Goal: Task Accomplishment & Management: Use online tool/utility

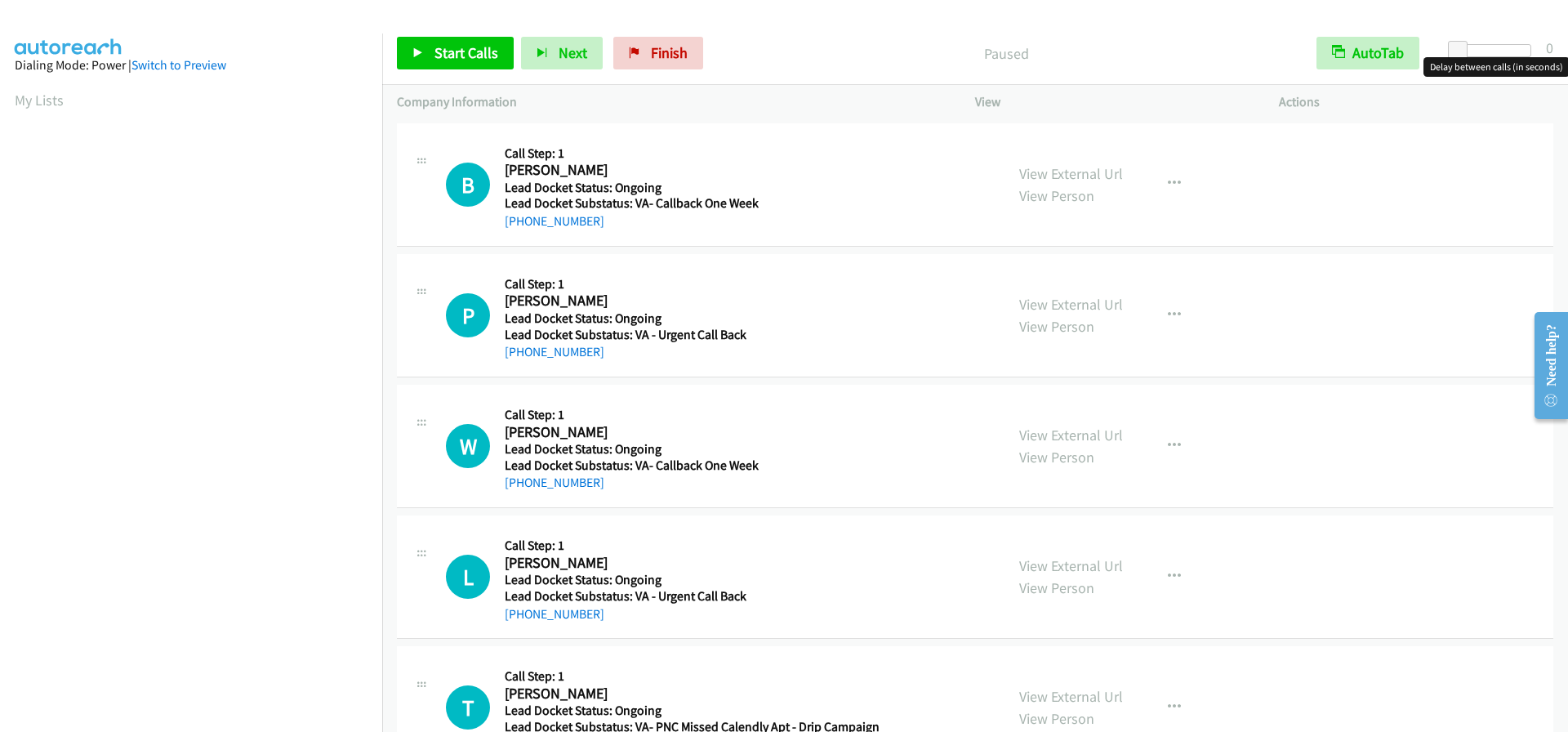
click at [1494, 52] on div at bounding box center [1493, 50] width 75 height 13
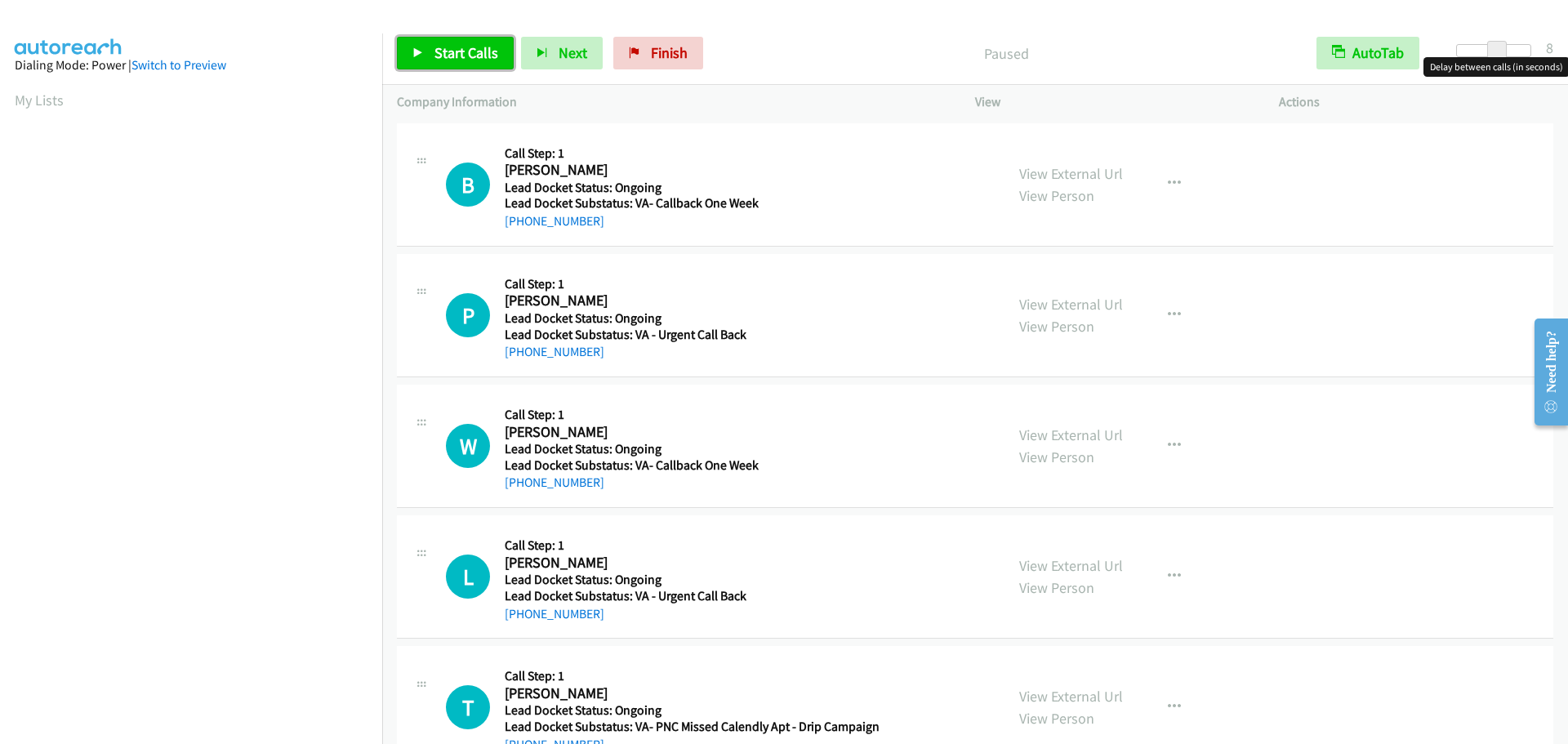
click at [460, 56] on span "Start Calls" at bounding box center [466, 52] width 64 height 19
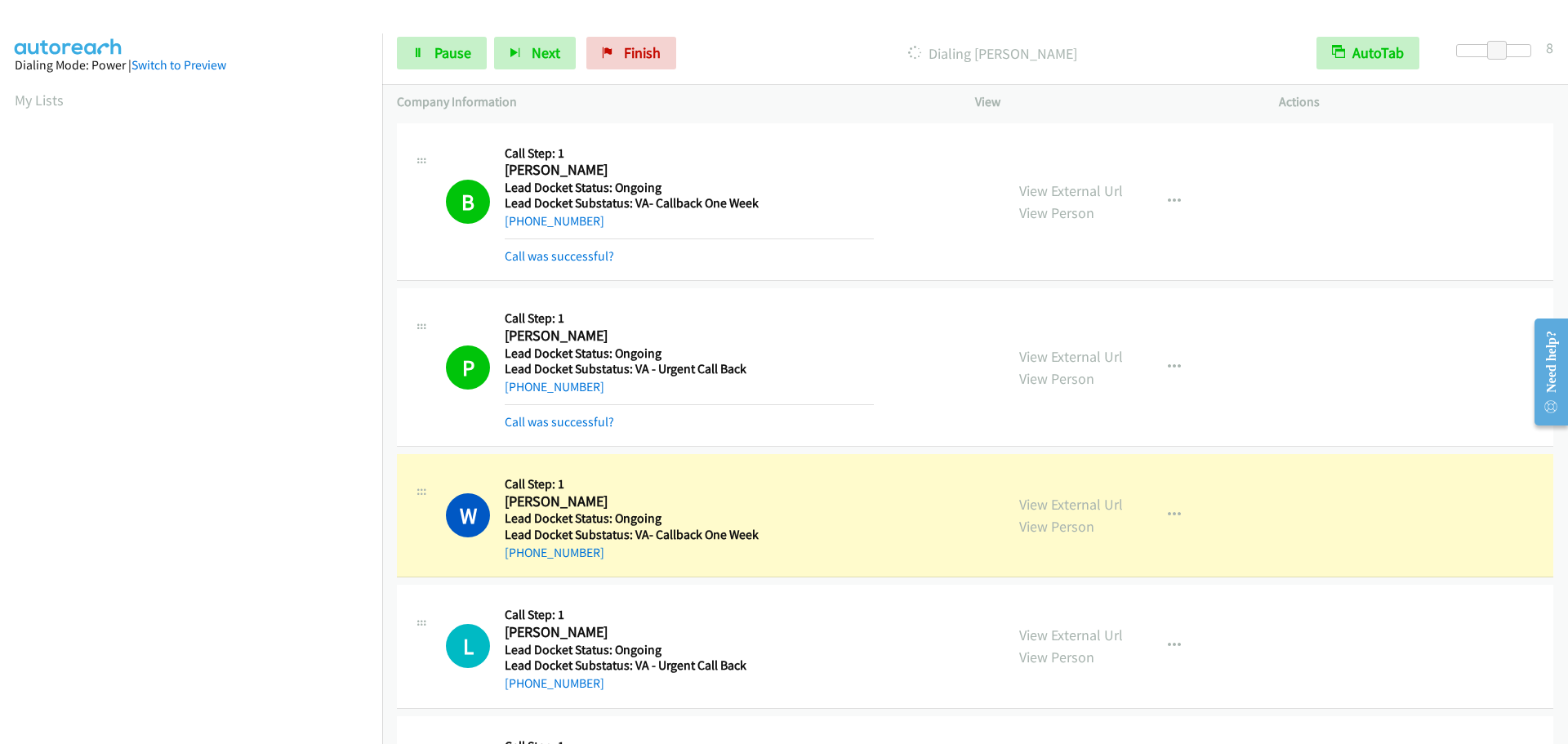
scroll to position [173, 0]
click at [415, 52] on icon at bounding box center [417, 53] width 11 height 11
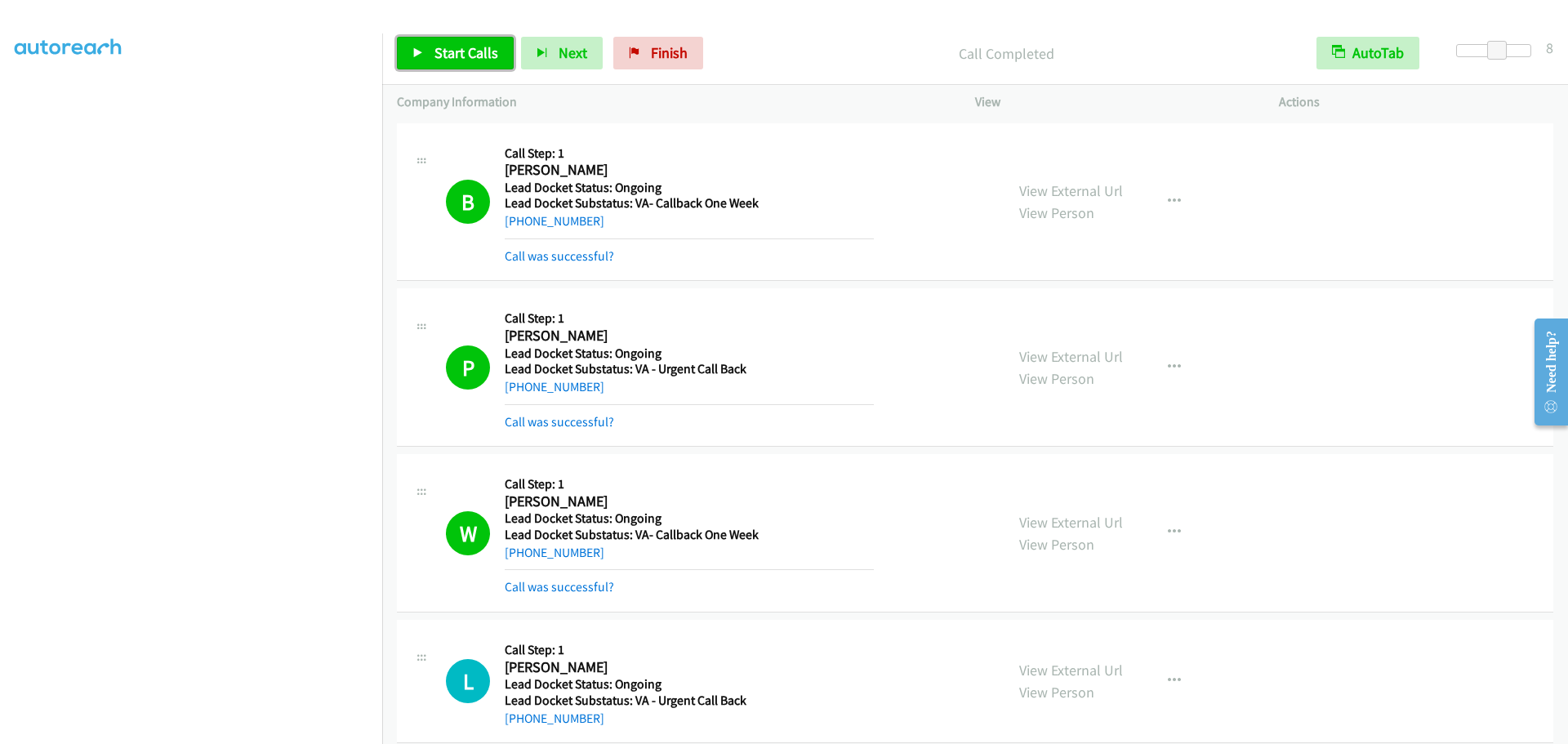
click at [435, 55] on span "Start Calls" at bounding box center [466, 52] width 64 height 19
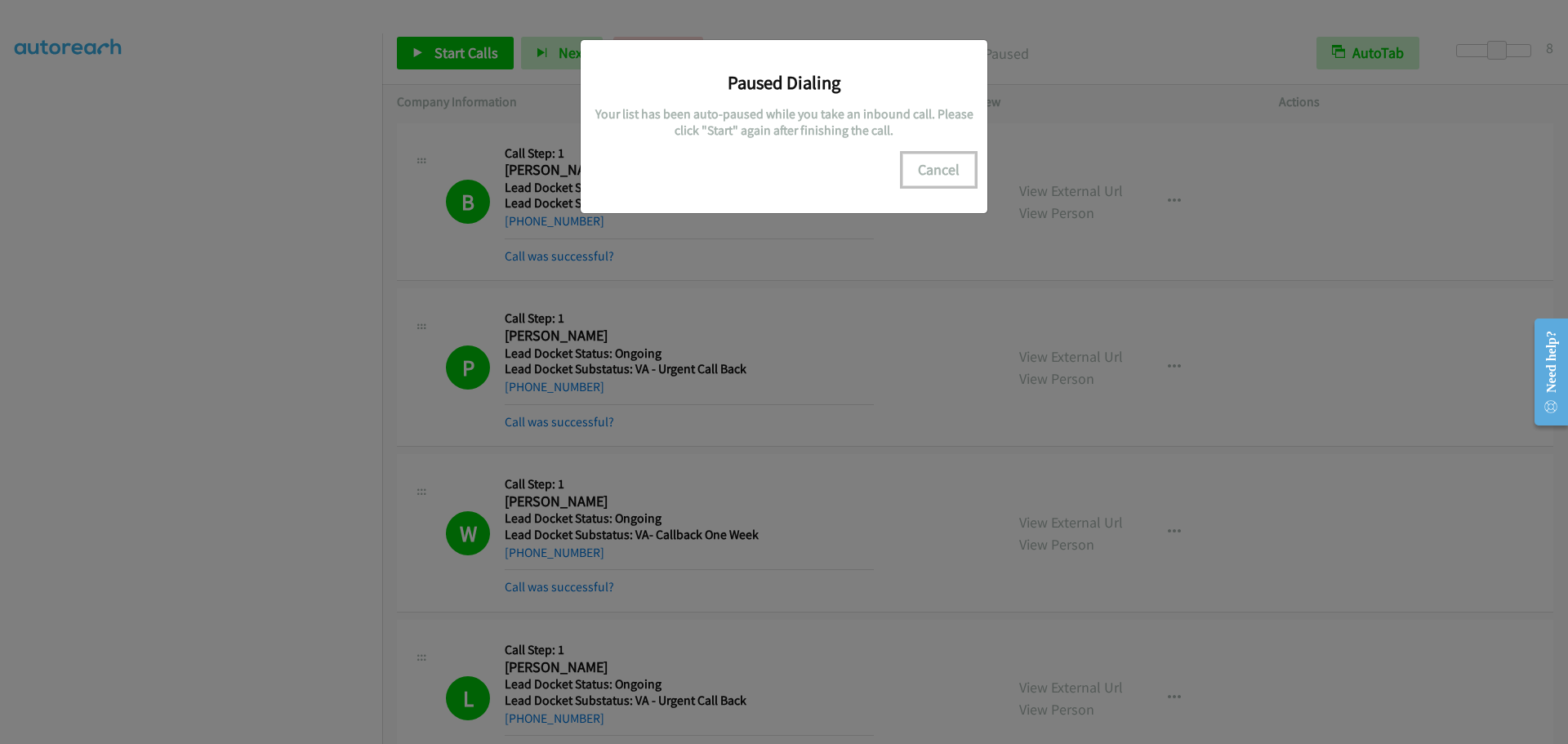
click at [951, 172] on button "Cancel" at bounding box center [939, 170] width 73 height 33
click at [915, 170] on button "Cancel" at bounding box center [939, 170] width 73 height 33
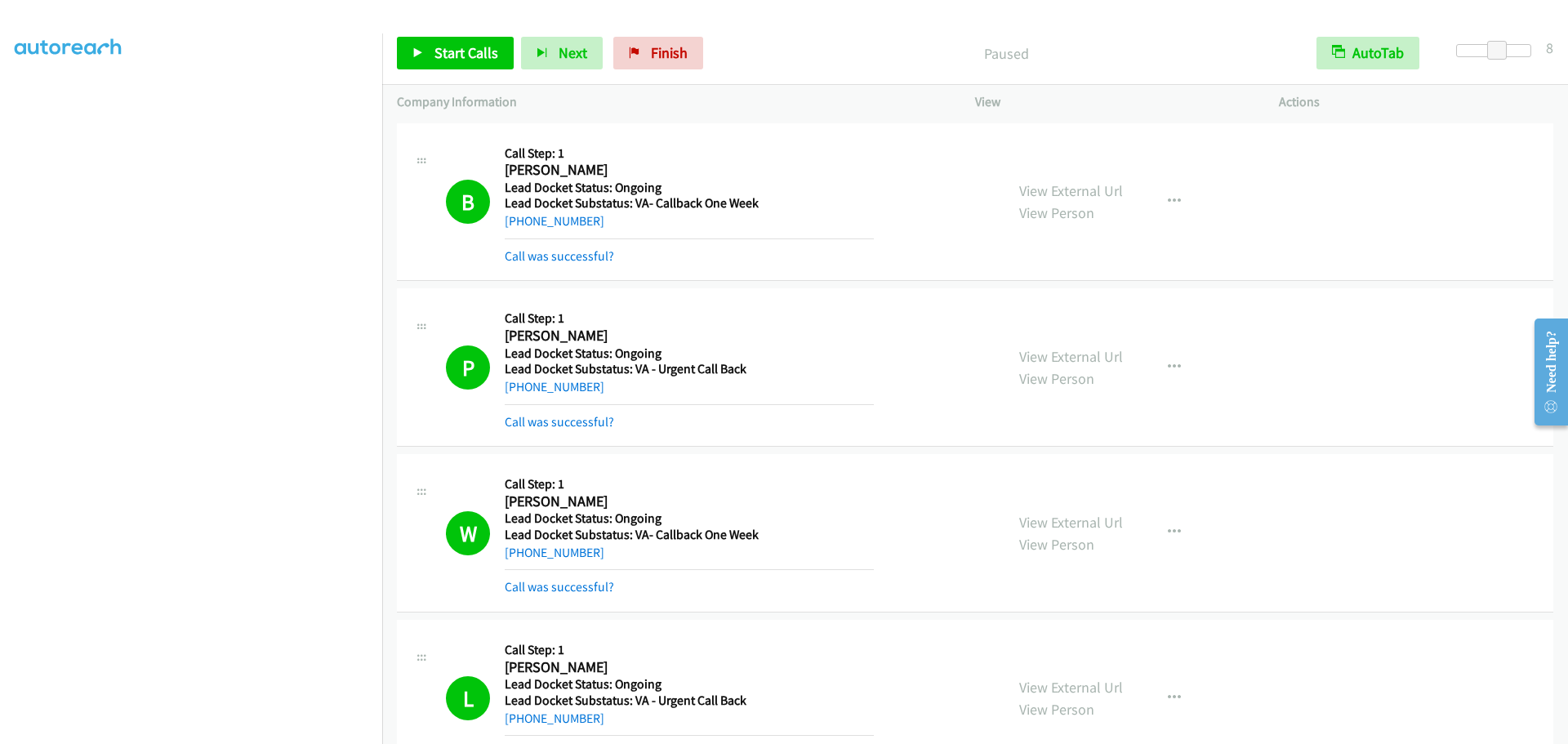
scroll to position [137, 0]
click at [989, 673] on div "L Callback Scheduled Call Step: 1 [PERSON_NAME] America/Los_Angeles Lead Docket…" at bounding box center [701, 698] width 608 height 128
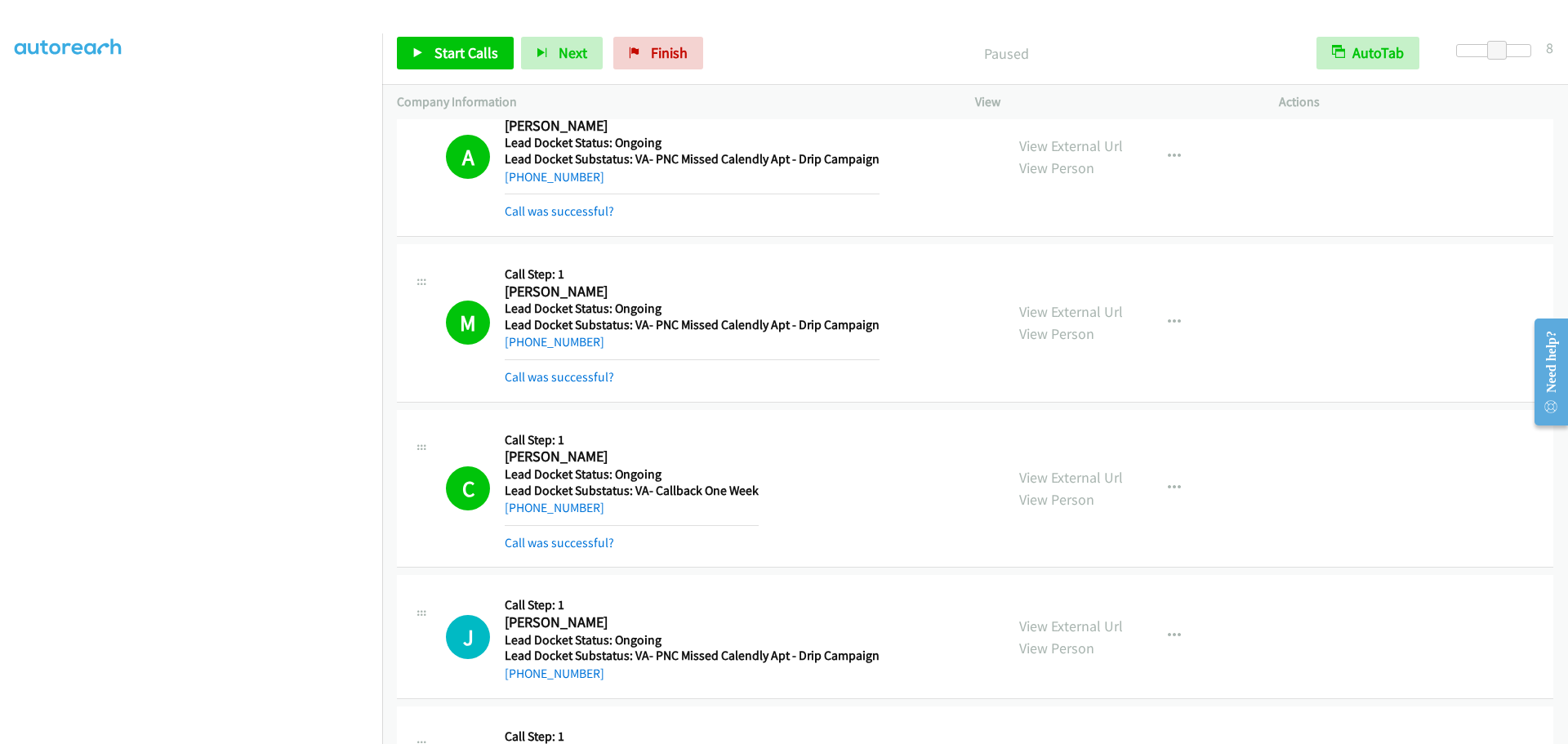
scroll to position [1497, 0]
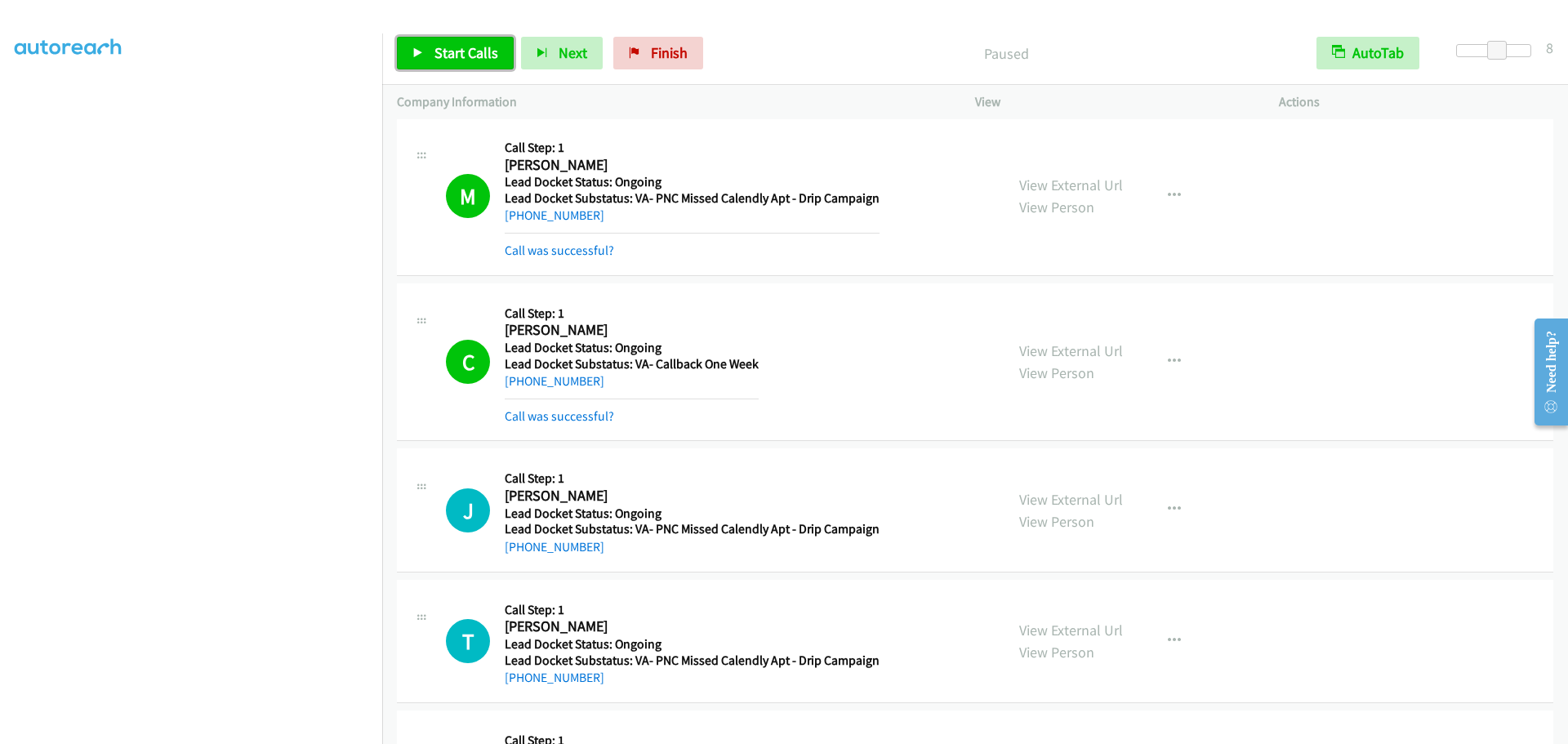
click at [430, 55] on link "Start Calls" at bounding box center [455, 53] width 117 height 33
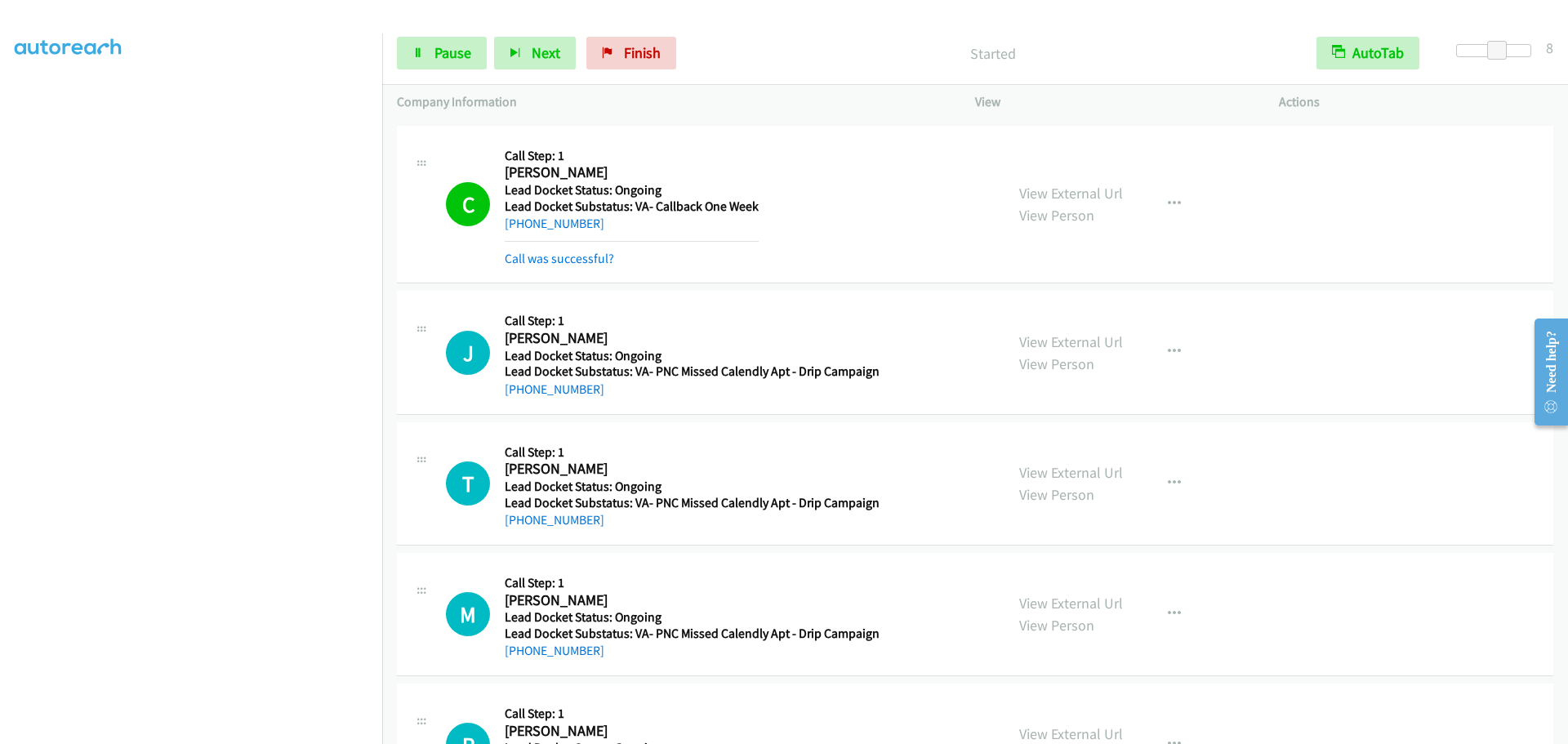
scroll to position [1661, 0]
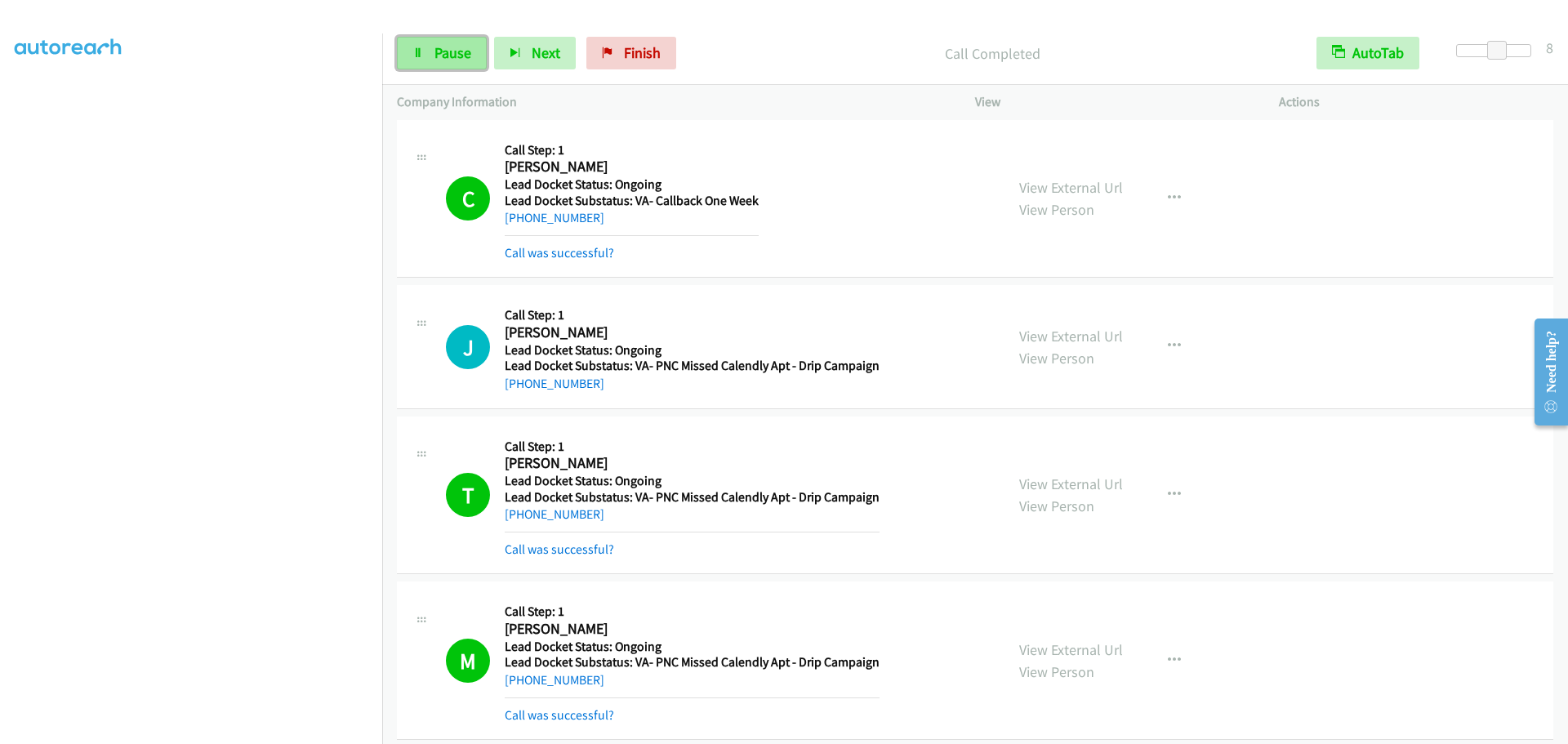
click at [453, 48] on span "Pause" at bounding box center [453, 52] width 37 height 19
